Goal: Transaction & Acquisition: Subscribe to service/newsletter

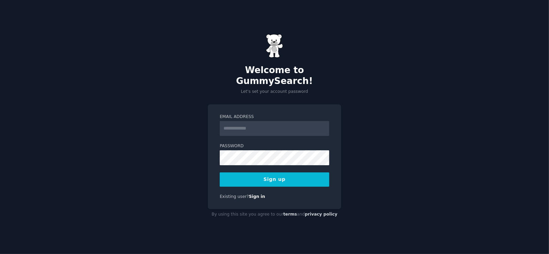
click at [251, 121] on input "Email Address" at bounding box center [275, 128] width 110 height 15
type input "**********"
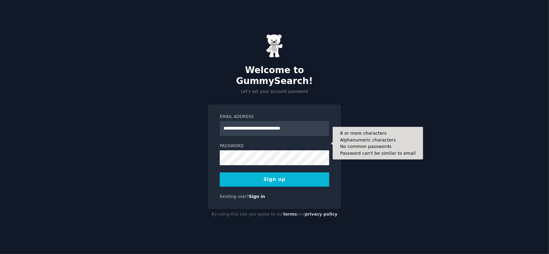
click at [278, 172] on button "Sign up" at bounding box center [275, 179] width 110 height 14
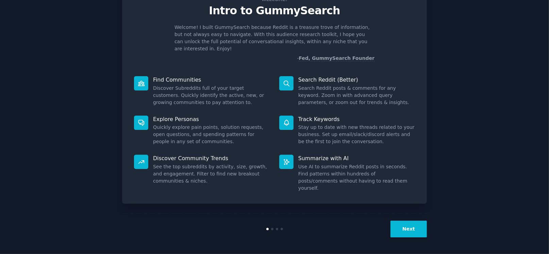
scroll to position [60, 0]
click at [408, 237] on button "Next" at bounding box center [408, 229] width 36 height 17
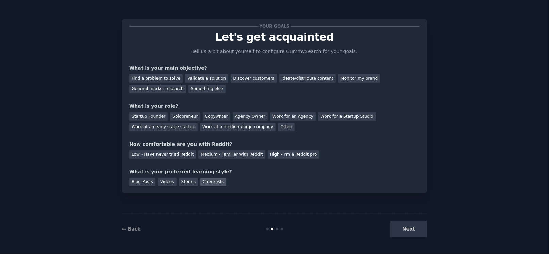
click at [226, 186] on div "Checklists" at bounding box center [213, 182] width 26 height 9
click at [168, 83] on div "Find a problem to solve" at bounding box center [155, 78] width 53 height 9
click at [183, 83] on div "Find a problem to solve" at bounding box center [155, 78] width 53 height 9
click at [162, 121] on div "Startup Founder" at bounding box center [148, 116] width 38 height 9
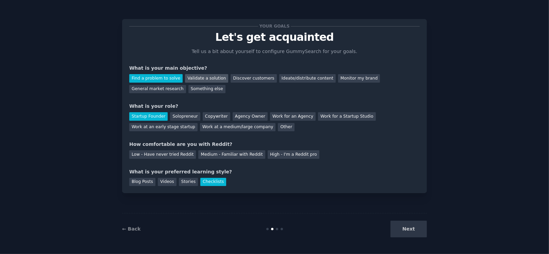
click at [228, 82] on div "Validate a solution" at bounding box center [206, 78] width 43 height 9
click at [175, 82] on div "Find a problem to solve" at bounding box center [155, 78] width 53 height 9
click at [403, 229] on div "Next" at bounding box center [376, 229] width 102 height 17
click at [168, 157] on div "Low - Have never tried Reddit" at bounding box center [162, 154] width 67 height 9
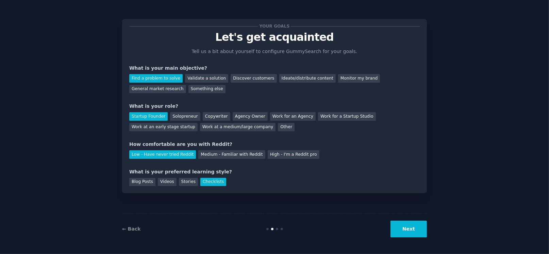
click at [412, 226] on button "Next" at bounding box center [408, 229] width 36 height 17
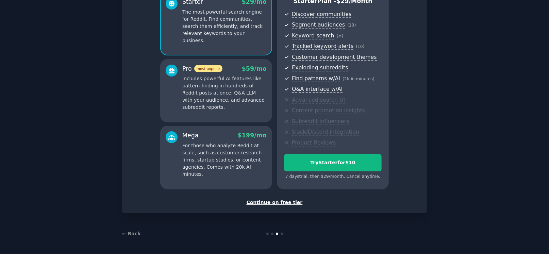
scroll to position [88, 0]
click at [266, 202] on div "Continue on free tier" at bounding box center [274, 202] width 290 height 7
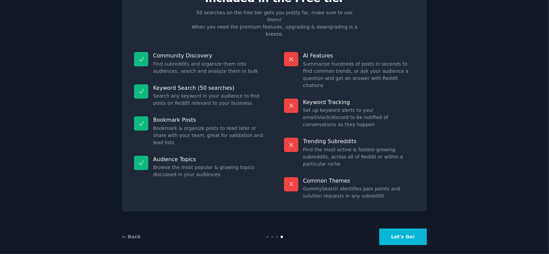
scroll to position [81, 0]
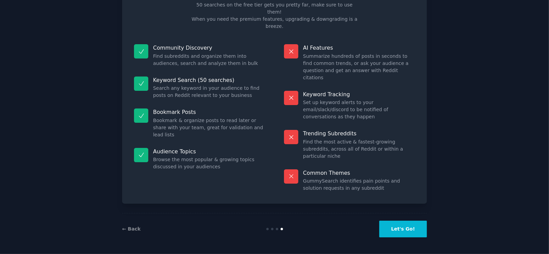
click at [404, 227] on button "Let's Go!" at bounding box center [403, 229] width 48 height 17
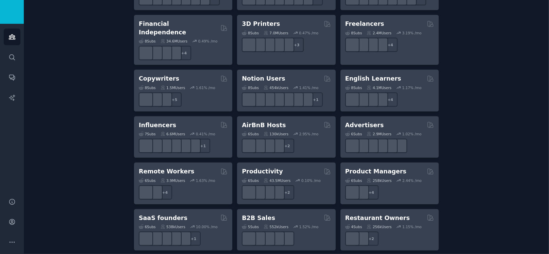
scroll to position [488, 0]
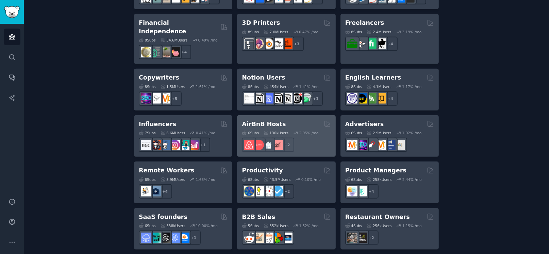
click at [276, 129] on h2 "AirBnB Hosts" at bounding box center [264, 124] width 44 height 9
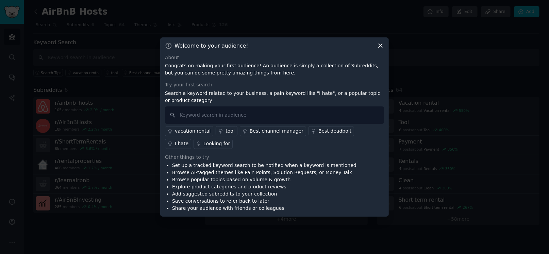
click at [381, 42] on icon at bounding box center [380, 45] width 7 height 7
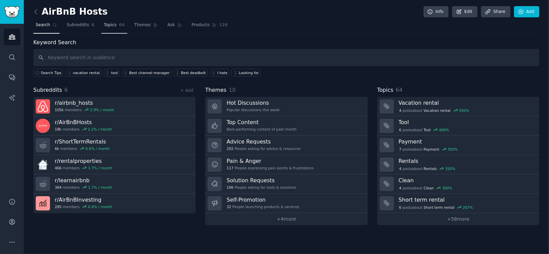
click at [116, 23] on span "Topics" at bounding box center [110, 25] width 13 height 6
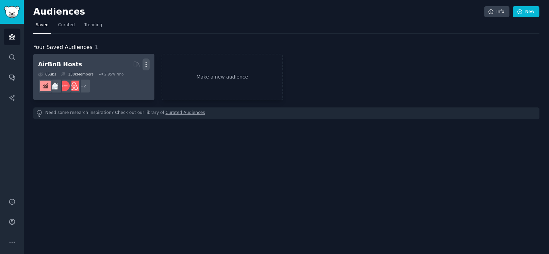
click at [144, 67] on icon "button" at bounding box center [146, 64] width 7 height 7
click at [122, 81] on p "Delete" at bounding box center [128, 78] width 16 height 7
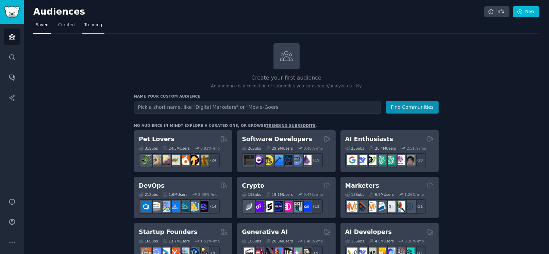
click at [104, 29] on link "Trending" at bounding box center [93, 27] width 22 height 14
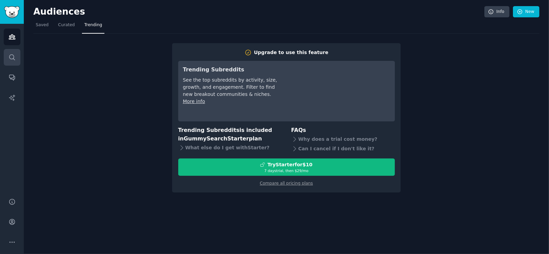
click at [12, 56] on icon "Sidebar" at bounding box center [12, 57] width 7 height 7
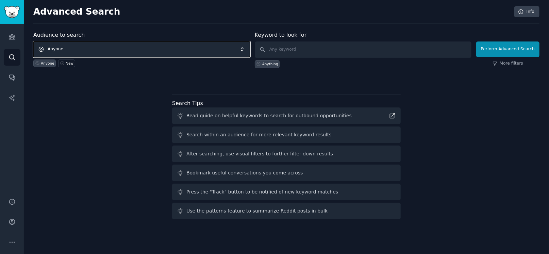
click at [101, 44] on span "Anyone" at bounding box center [141, 49] width 217 height 16
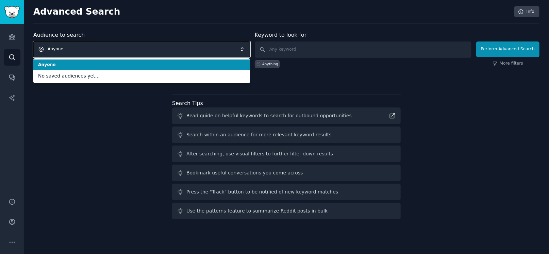
click at [81, 48] on span "Anyone" at bounding box center [141, 49] width 217 height 16
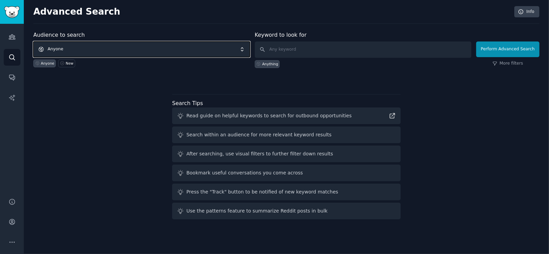
click at [76, 51] on span "Anyone" at bounding box center [141, 49] width 217 height 16
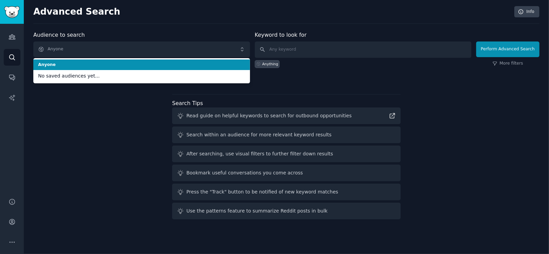
click at [480, 155] on div "Audience to search Anyone Anyone No saved audiences yet... Anyone New Keyword t…" at bounding box center [286, 126] width 506 height 191
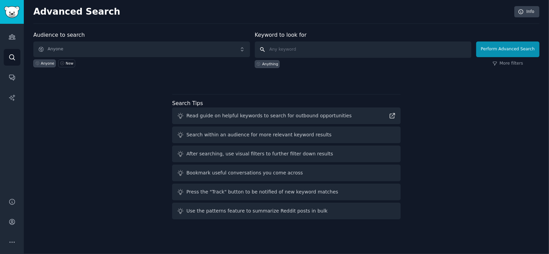
click at [302, 46] on input "text" at bounding box center [363, 49] width 217 height 16
type input "travel"
click at [493, 46] on button "Perform Advanced Search" at bounding box center [507, 49] width 63 height 16
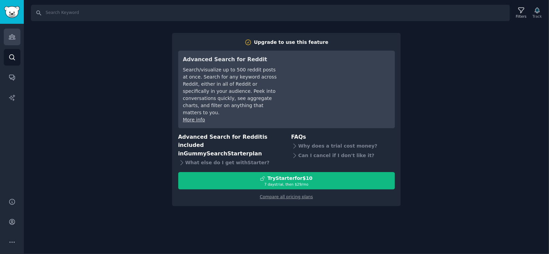
click at [14, 34] on icon "Sidebar" at bounding box center [12, 36] width 7 height 7
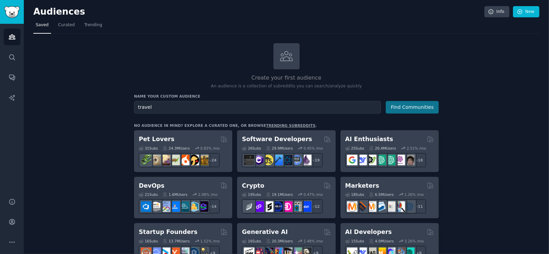
type input "travel"
click at [406, 109] on button "Find Communities" at bounding box center [412, 107] width 53 height 13
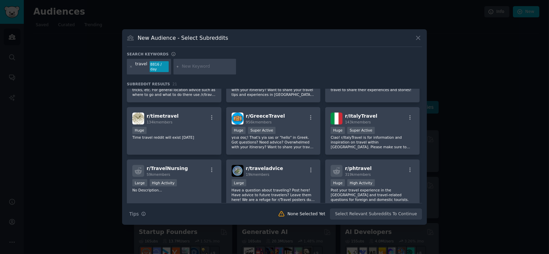
scroll to position [88, 0]
click at [211, 65] on input "text" at bounding box center [208, 67] width 52 height 6
type input "client"
